Goal: Check status: Check status

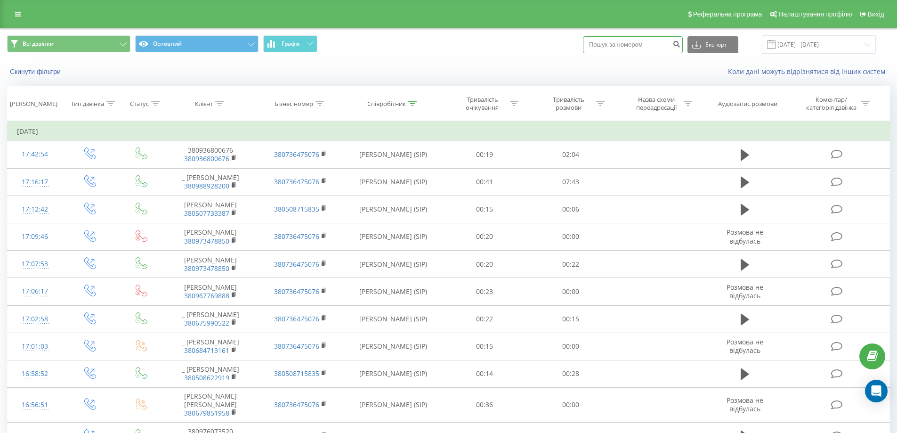
click at [632, 48] on input at bounding box center [633, 44] width 100 height 17
paste input "48889190702"
type input "48889190702"
click at [683, 48] on button "submit" at bounding box center [676, 44] width 13 height 17
